Goal: Find specific page/section: Find specific page/section

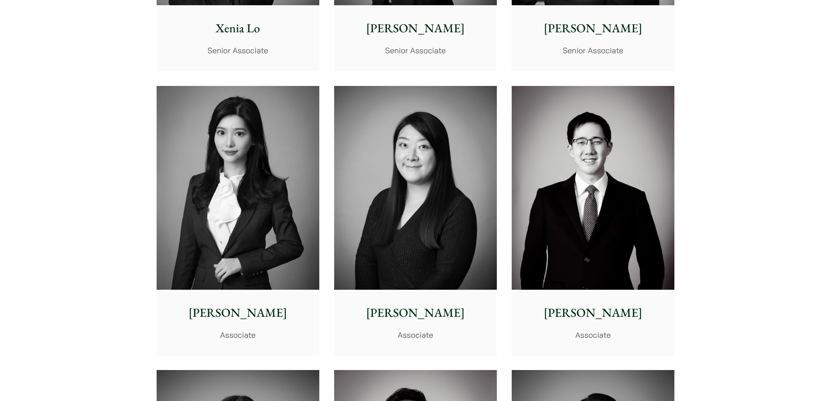
scroll to position [2524, 0]
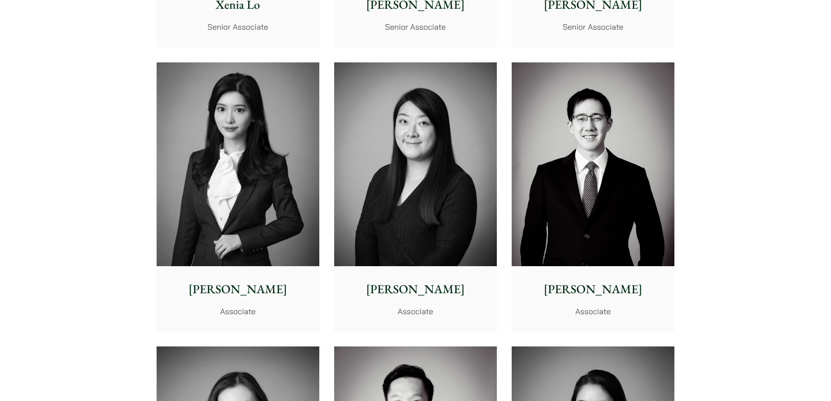
click at [215, 184] on img at bounding box center [238, 164] width 163 height 204
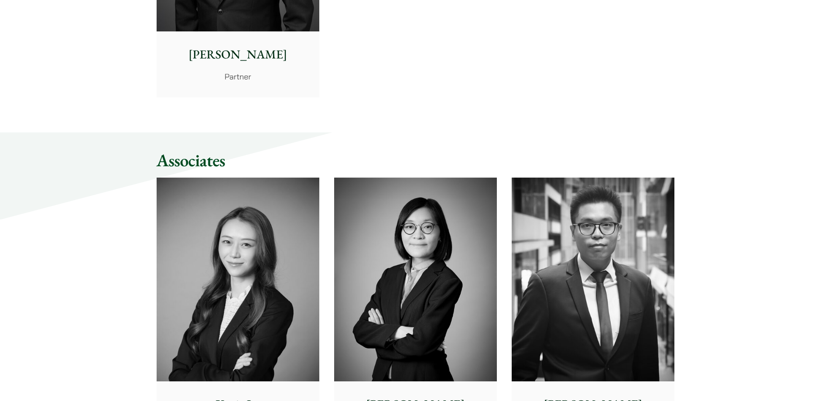
scroll to position [2249, 0]
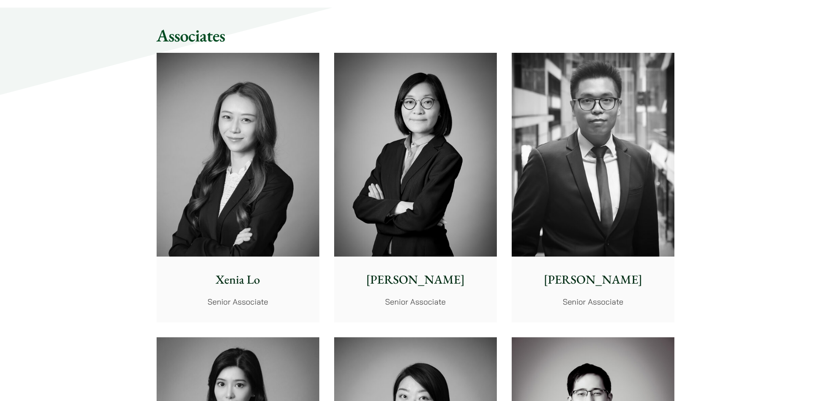
click at [226, 176] on img at bounding box center [238, 155] width 163 height 204
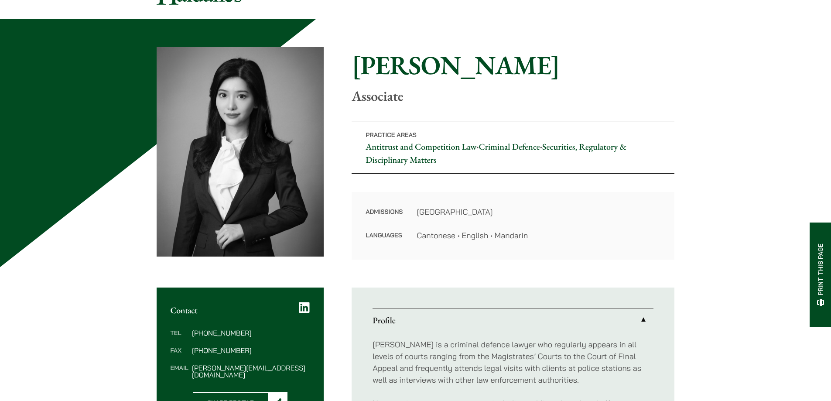
scroll to position [44, 0]
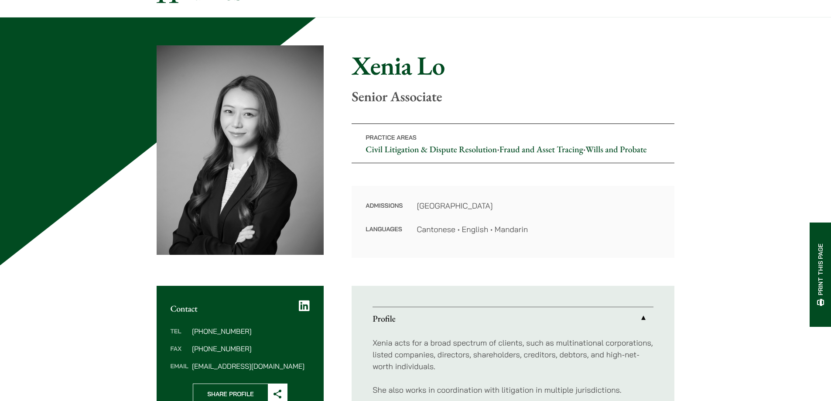
scroll to position [37, 0]
